Goal: Information Seeking & Learning: Learn about a topic

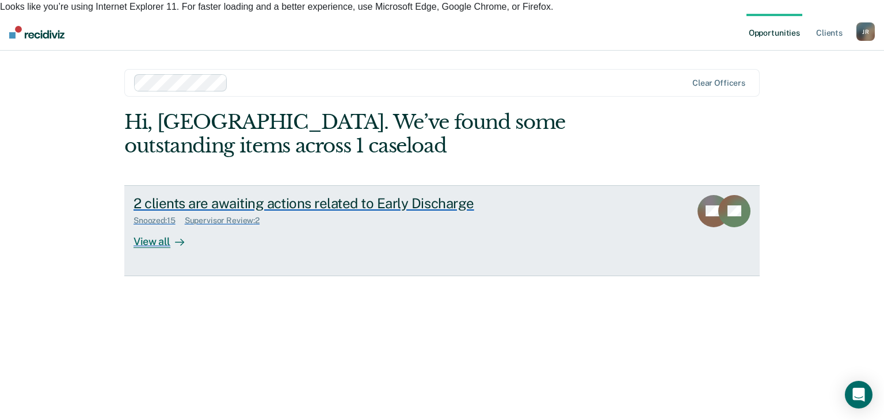
click at [161, 228] on div "View all" at bounding box center [165, 236] width 64 height 22
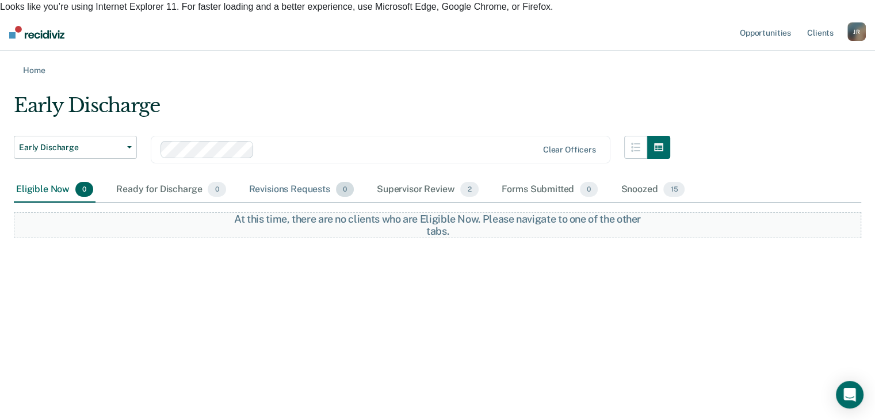
click at [254, 177] on div "Revisions Requests 0" at bounding box center [301, 189] width 109 height 25
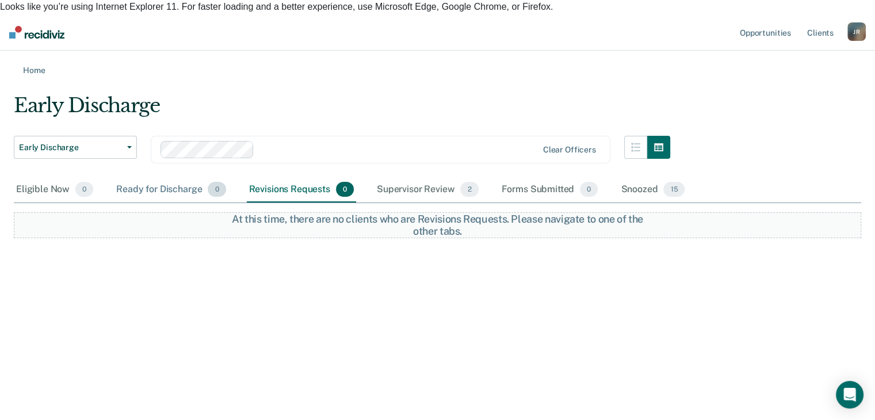
click at [169, 178] on div "Ready for Discharge 0" at bounding box center [171, 189] width 114 height 25
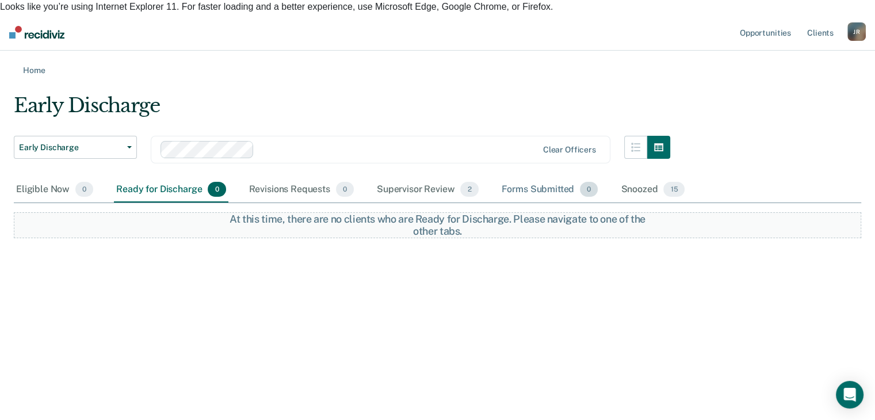
click at [520, 178] on div "Forms Submitted 0" at bounding box center [549, 189] width 101 height 25
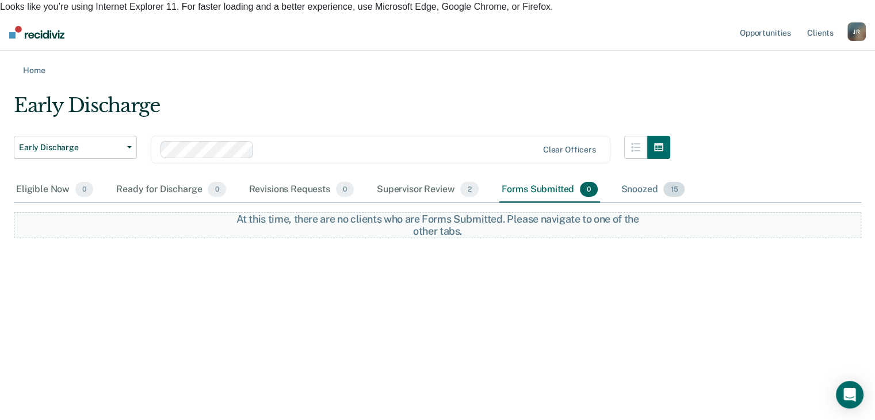
click at [640, 177] on div "Snoozed 15" at bounding box center [652, 189] width 68 height 25
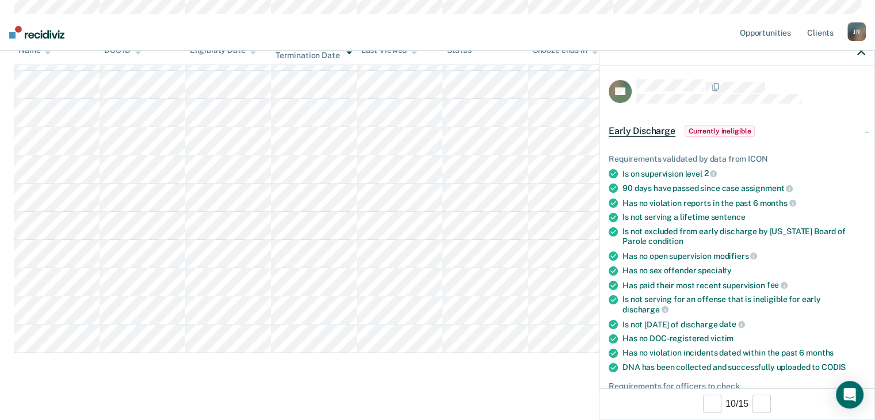
click at [435, 396] on main "Early Discharge Early Discharge Early Discharge Clear officers Eligible Now 0 R…" at bounding box center [437, 104] width 875 height 661
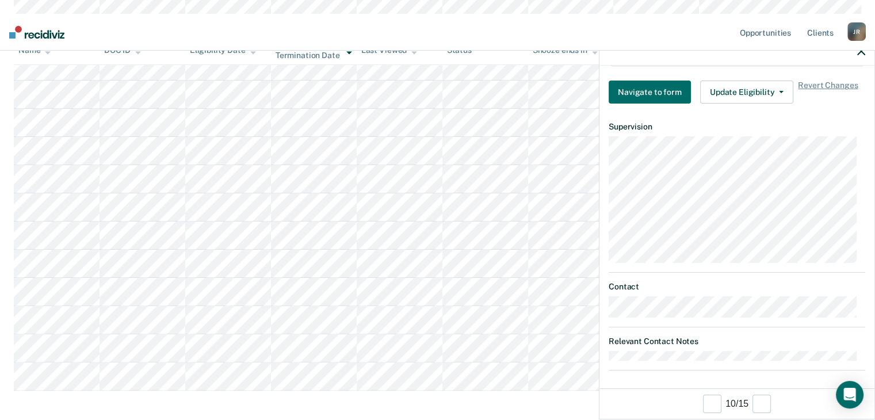
scroll to position [244, 0]
